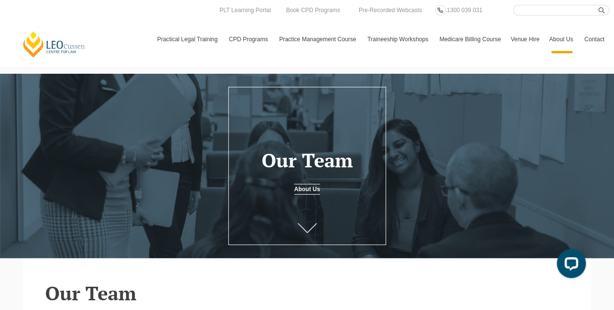
click at [0, 0] on link "Program Dates & Fees" at bounding box center [0, 0] width 0 height 0
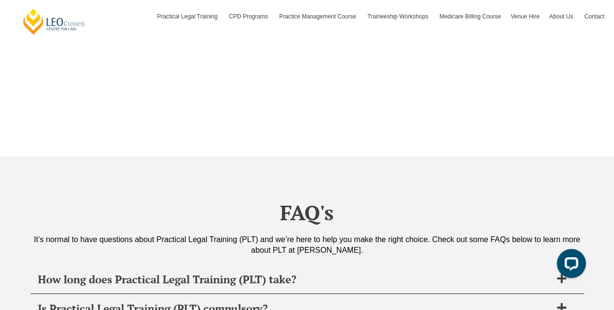
scroll to position [3639, 0]
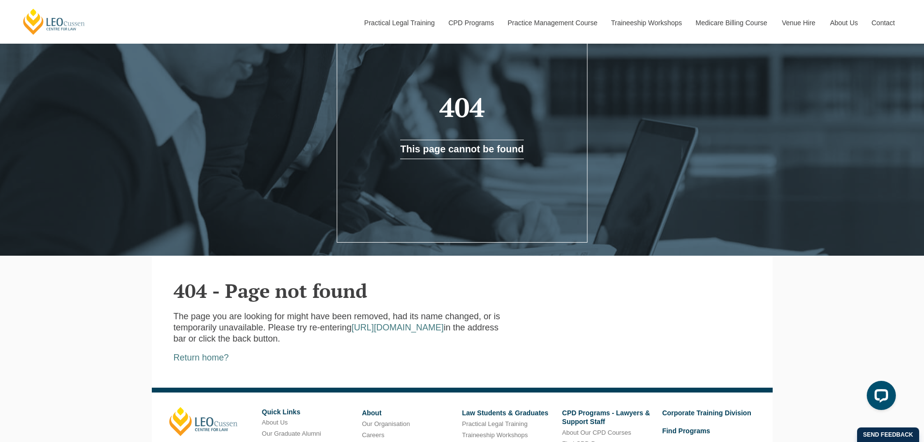
scroll to position [229, 0]
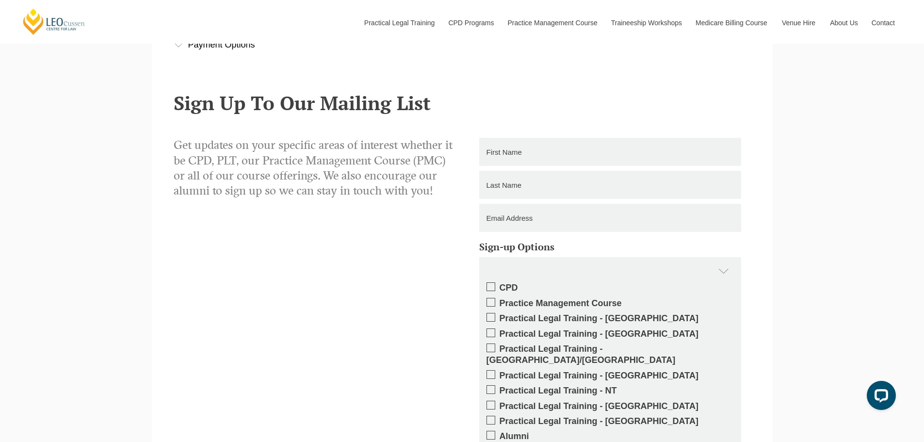
scroll to position [340, 0]
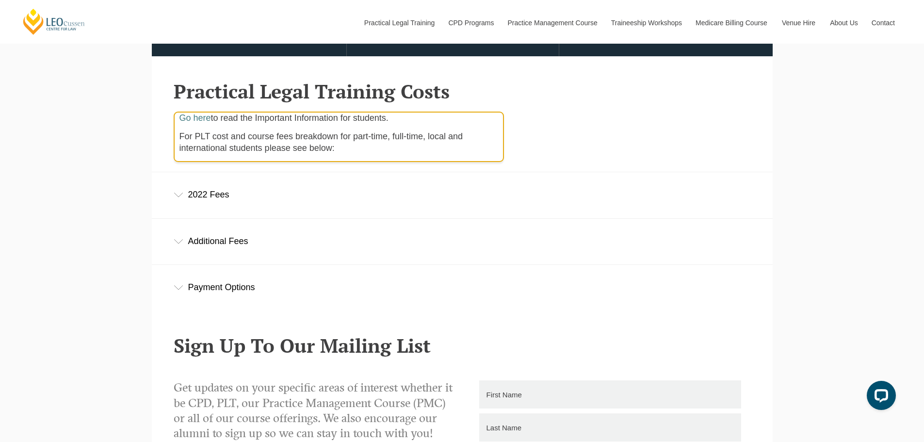
click at [186, 210] on div "2022 Fees" at bounding box center [462, 194] width 621 height 45
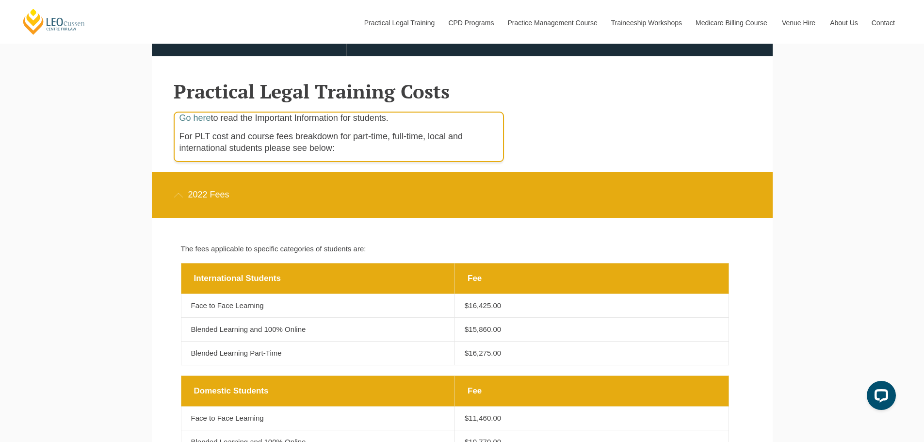
click at [191, 201] on div "2022 Fees" at bounding box center [462, 194] width 621 height 45
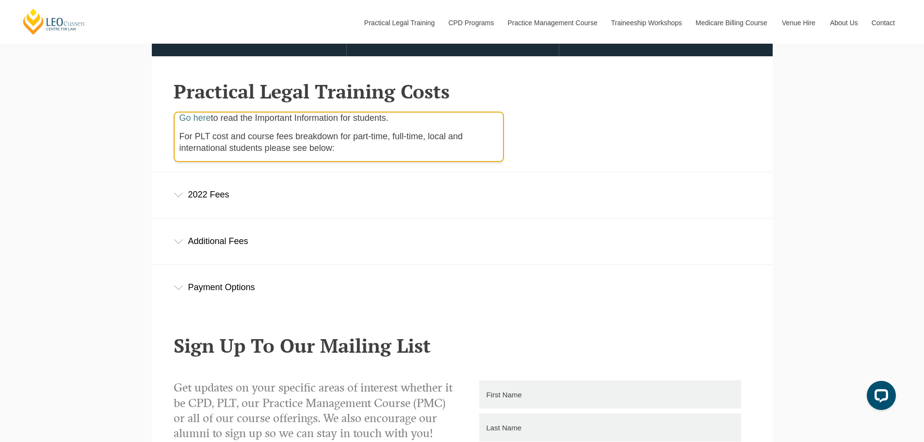
click at [209, 240] on div "Additional Fees" at bounding box center [462, 241] width 621 height 45
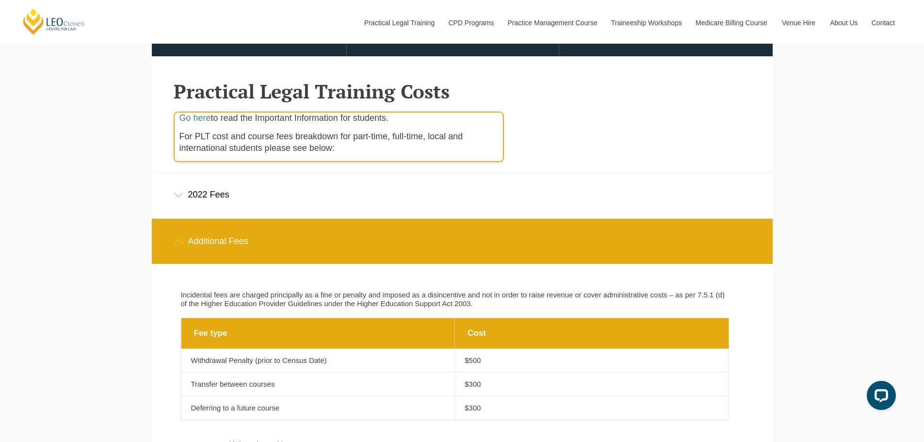
click at [209, 240] on div "Additional Fees" at bounding box center [462, 241] width 621 height 45
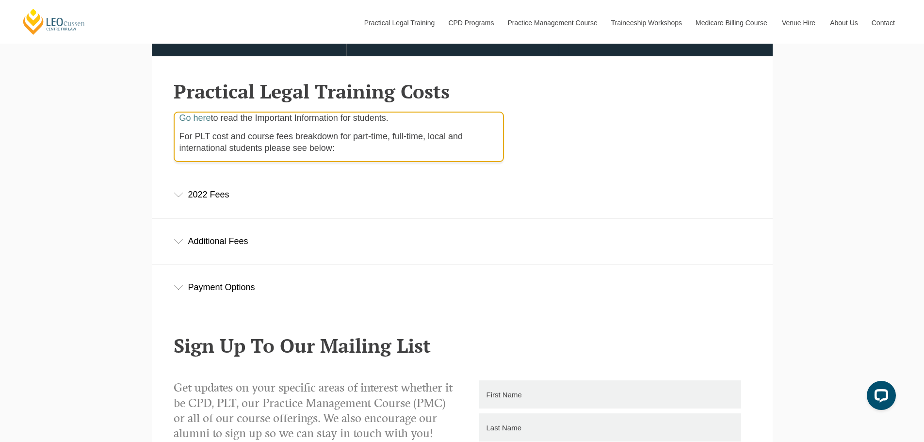
click at [201, 299] on div "Payment Options" at bounding box center [462, 287] width 621 height 45
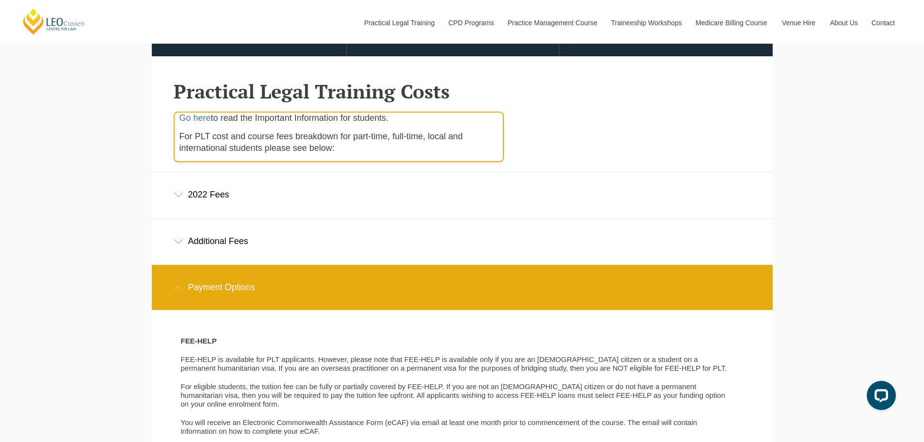
drag, startPoint x: 203, startPoint y: 297, endPoint x: 207, endPoint y: 291, distance: 7.4
click at [204, 297] on div "Payment Options" at bounding box center [462, 287] width 621 height 45
